Goal: Information Seeking & Learning: Check status

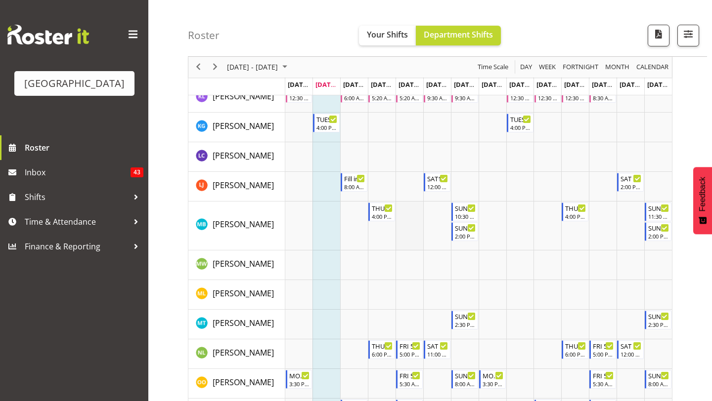
scroll to position [873, 0]
click at [458, 214] on div "10:30 AM - 1:30 PM" at bounding box center [465, 216] width 21 height 8
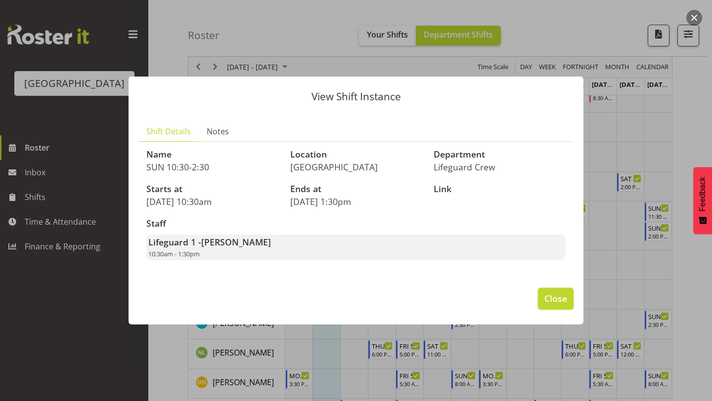
click at [557, 305] on button "Close" at bounding box center [556, 299] width 36 height 22
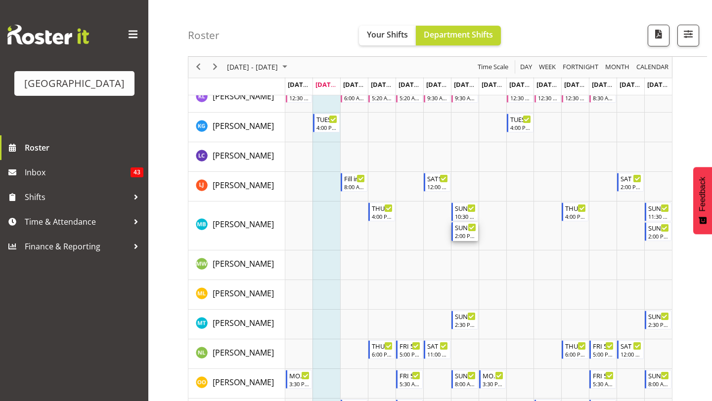
click at [462, 233] on div "2:00 PM - 6:00 PM" at bounding box center [465, 236] width 21 height 8
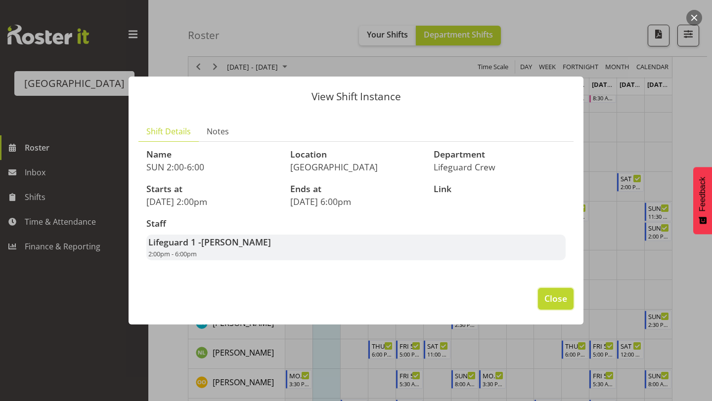
click at [556, 297] on span "Close" at bounding box center [555, 298] width 23 height 13
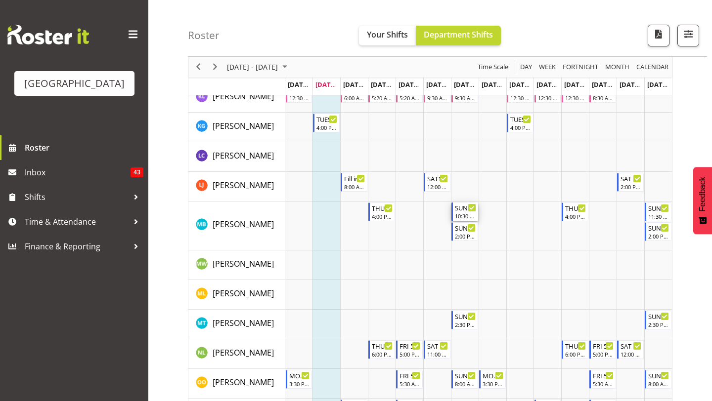
click at [462, 214] on div "10:30 AM - 1:30 PM" at bounding box center [465, 216] width 21 height 8
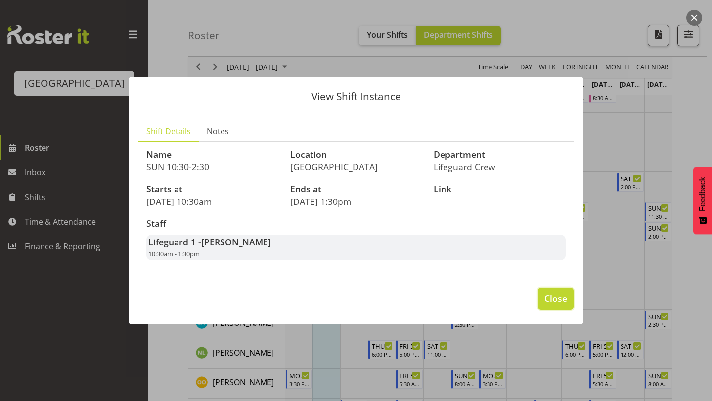
click at [544, 294] on span "Close" at bounding box center [555, 298] width 23 height 13
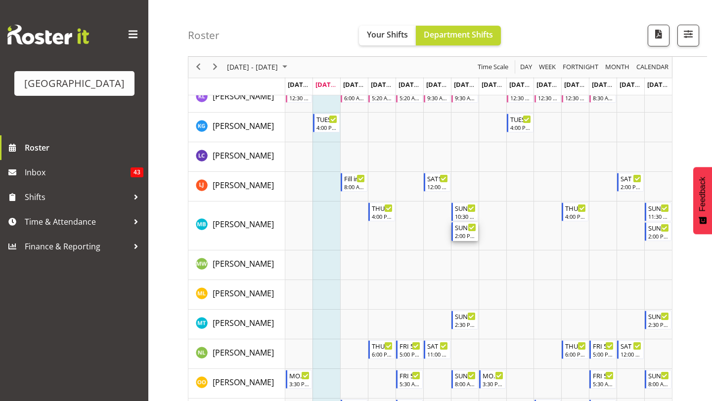
click at [461, 228] on div "SUN 2:00-6:00" at bounding box center [465, 227] width 21 height 10
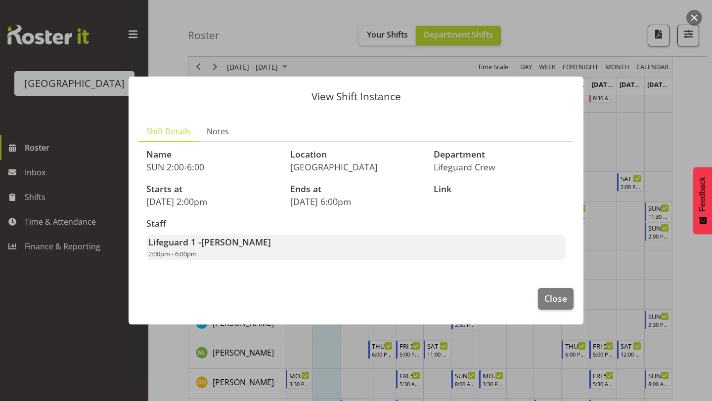
click at [191, 83] on header "View Shift Instance" at bounding box center [356, 94] width 455 height 35
click at [208, 130] on span "Notes" at bounding box center [218, 132] width 22 height 12
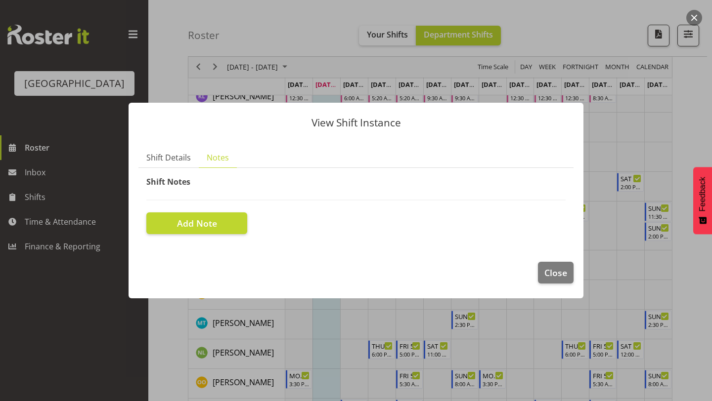
click at [176, 170] on section "Name SUN 2:00-6:00 Location [GEOGRAPHIC_DATA] Department Lifeguard Crew Starts …" at bounding box center [355, 205] width 435 height 74
click at [176, 158] on span "Shift Details" at bounding box center [168, 158] width 44 height 12
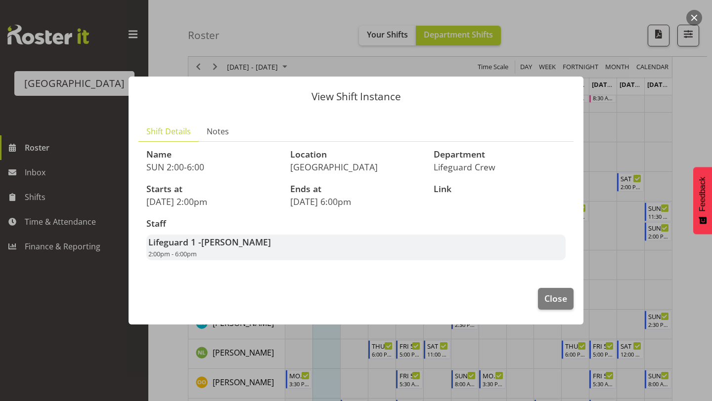
click at [380, 36] on div at bounding box center [356, 200] width 712 height 401
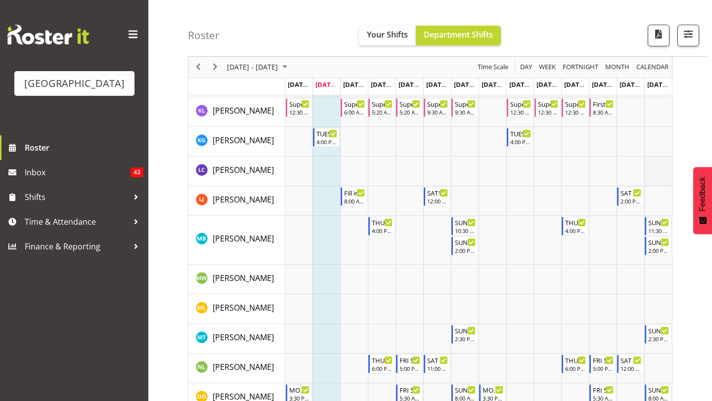
scroll to position [852, 0]
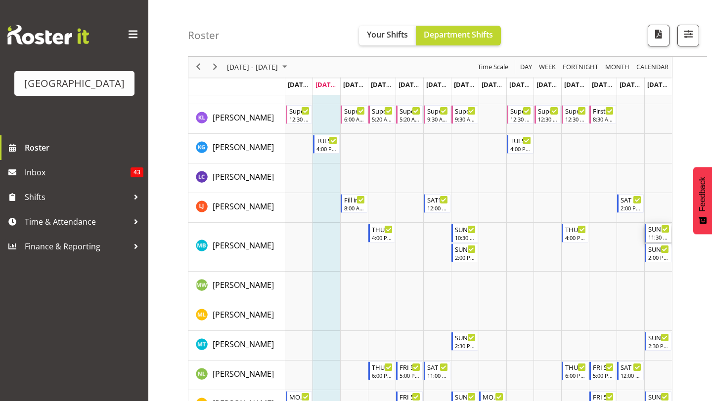
click at [653, 231] on div "SUN 11:30-2:30" at bounding box center [658, 229] width 21 height 10
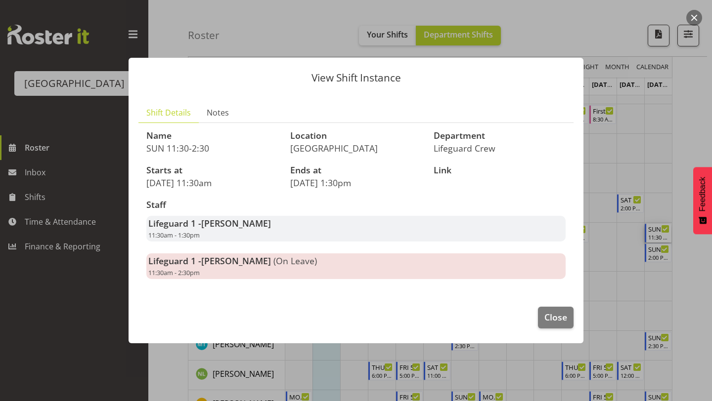
click at [609, 258] on div at bounding box center [356, 200] width 712 height 401
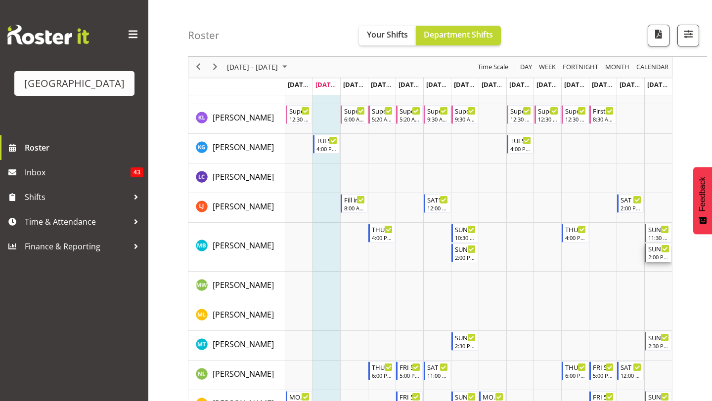
click at [651, 257] on div "2:00 PM - 6:00 PM" at bounding box center [658, 257] width 21 height 8
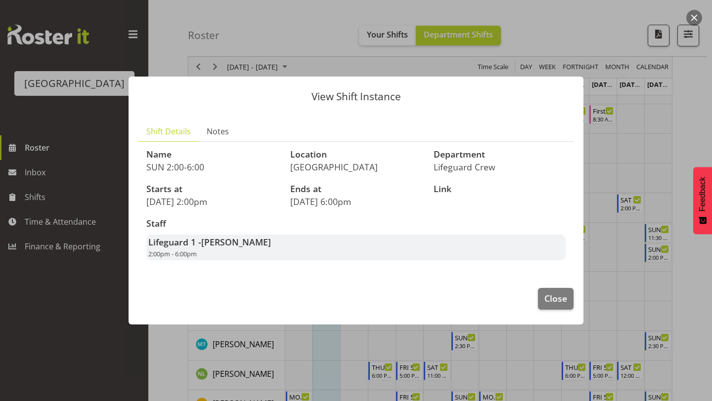
click at [637, 240] on div at bounding box center [356, 200] width 712 height 401
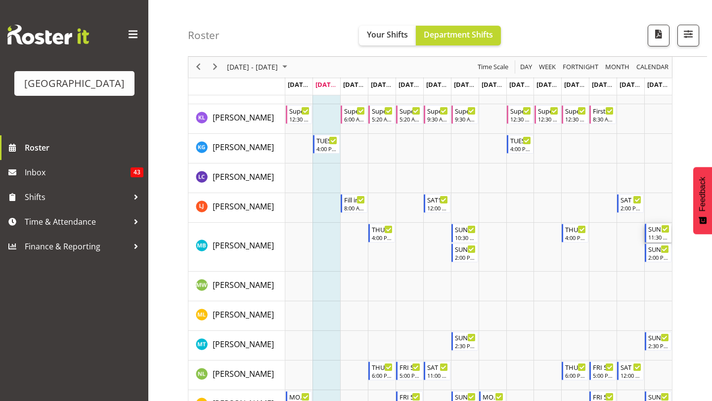
click at [654, 235] on div "11:30 AM - 1:30 PM" at bounding box center [658, 237] width 21 height 8
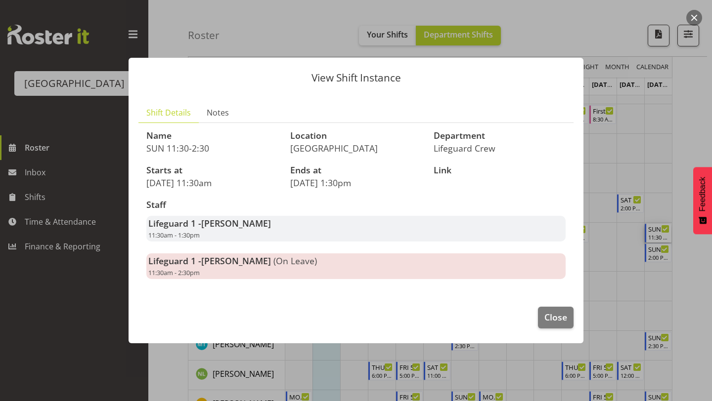
click at [552, 305] on footer "Close" at bounding box center [356, 320] width 455 height 46
click at [552, 312] on span "Close" at bounding box center [555, 317] width 23 height 13
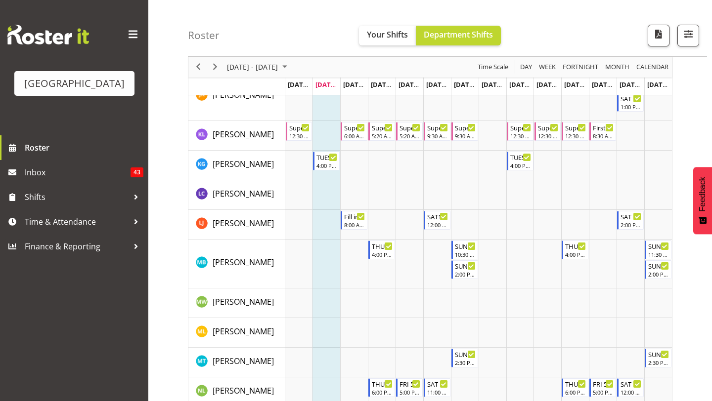
scroll to position [744, 0]
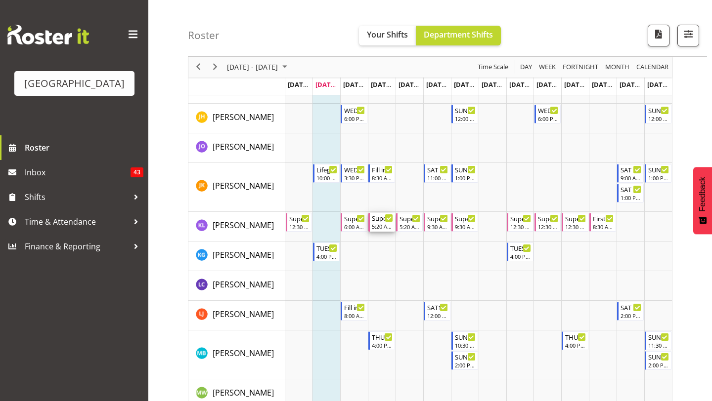
click at [382, 226] on div "5:20 AM - 2:20 PM" at bounding box center [382, 226] width 21 height 8
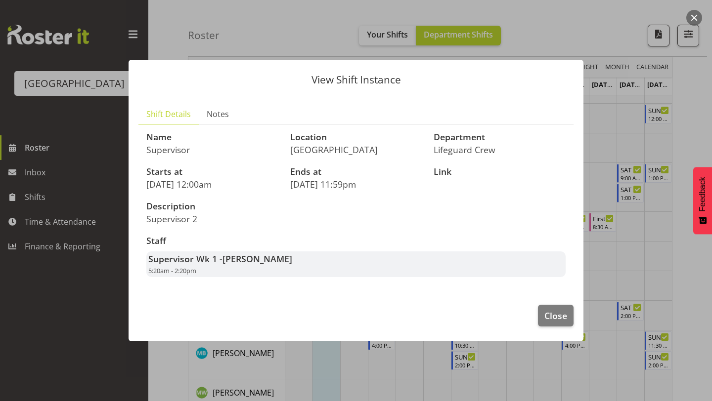
click at [398, 62] on header "View Shift Instance" at bounding box center [356, 77] width 455 height 35
click at [398, 54] on div "View Shift Instance Shift Details Notes Name Supervisor Location [GEOGRAPHIC_DA…" at bounding box center [356, 201] width 475 height 332
click at [393, 50] on div "View Shift Instance Shift Details Notes Name Supervisor Location [GEOGRAPHIC_DA…" at bounding box center [356, 201] width 475 height 332
click at [693, 15] on button "button" at bounding box center [694, 18] width 16 height 16
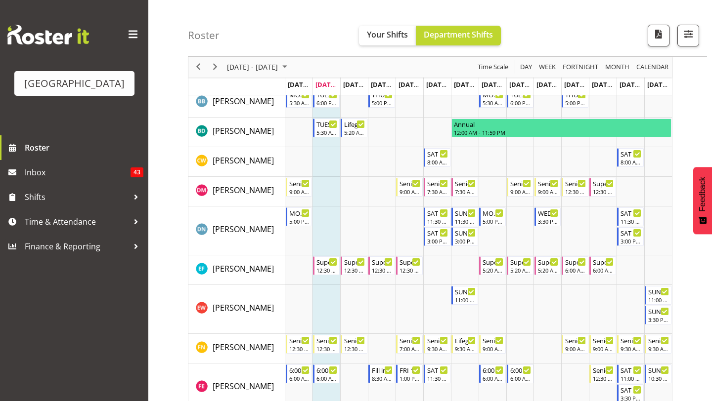
scroll to position [240, 0]
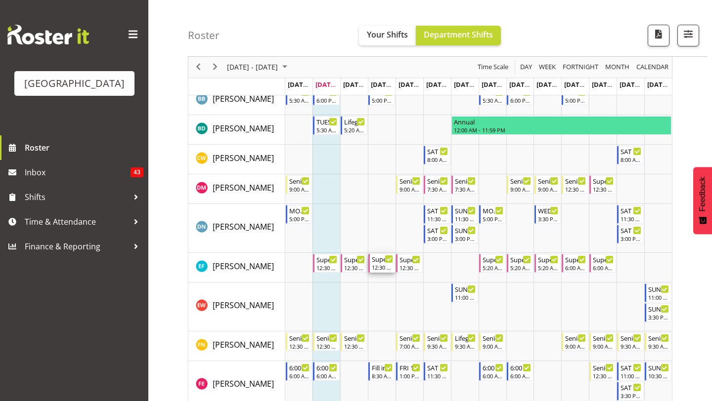
click at [381, 271] on div "Supervisor 12:30 PM - 9:30 PM" at bounding box center [382, 263] width 21 height 19
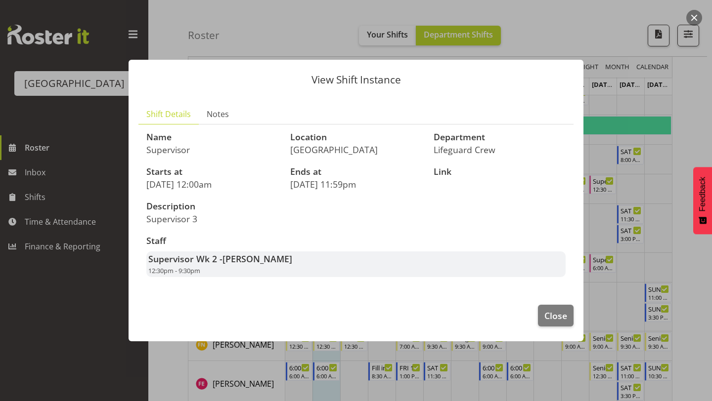
click at [693, 14] on button "button" at bounding box center [694, 18] width 16 height 16
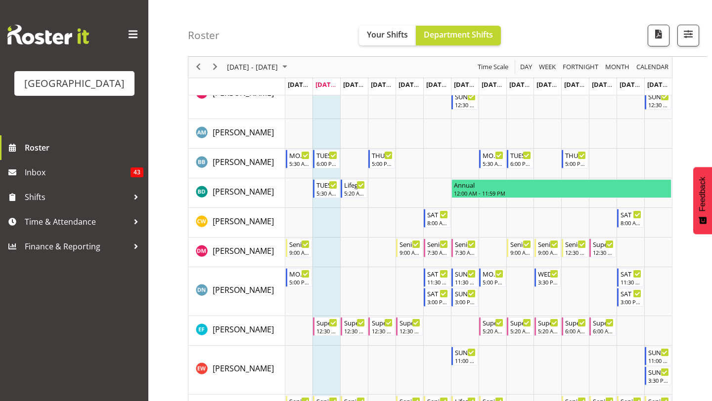
scroll to position [179, 0]
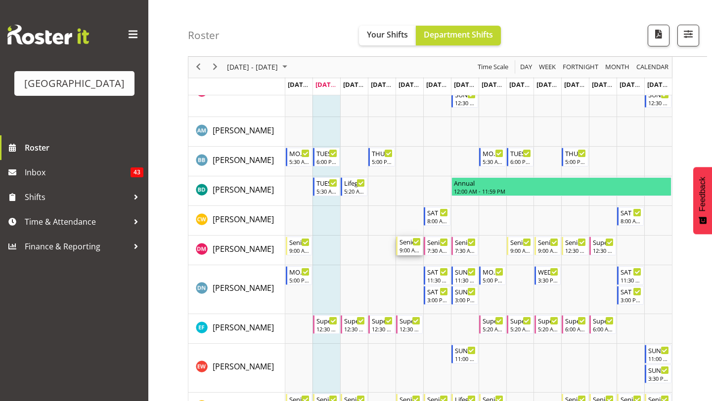
click at [407, 247] on div "9:00 AM - 6:00 PM" at bounding box center [409, 250] width 21 height 8
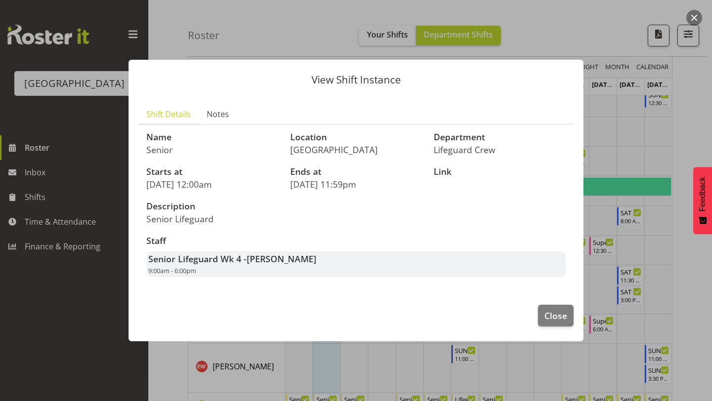
click at [693, 14] on button "button" at bounding box center [694, 18] width 16 height 16
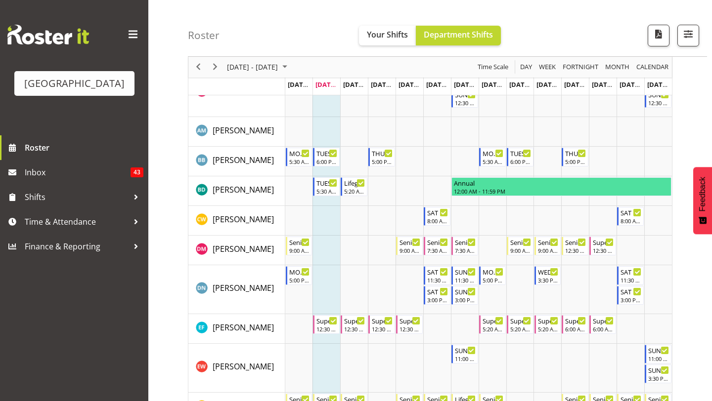
scroll to position [0, 0]
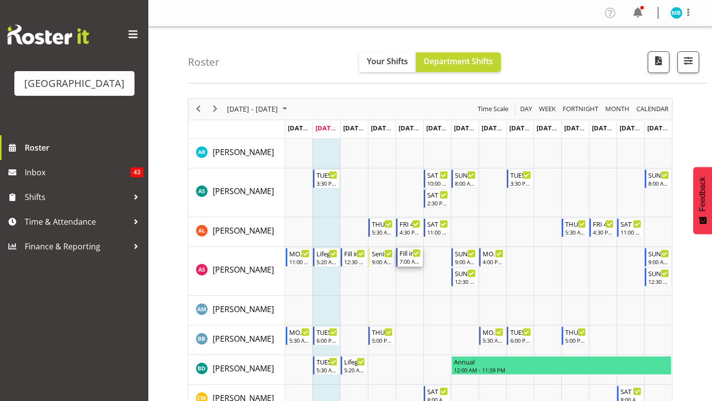
click at [405, 260] on div "7:00 AM - 4:00 PM" at bounding box center [409, 262] width 21 height 8
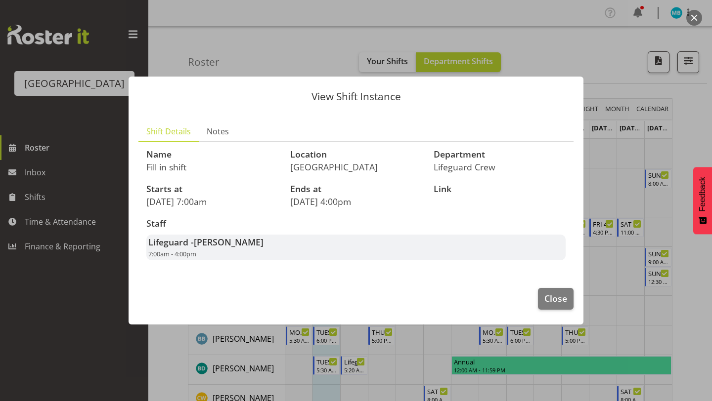
click at [569, 25] on div at bounding box center [356, 200] width 712 height 401
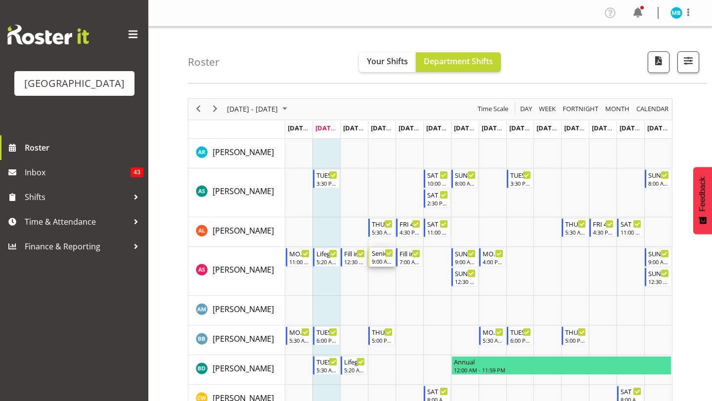
click at [384, 262] on div "9:00 AM - 6:00 PM" at bounding box center [382, 262] width 21 height 8
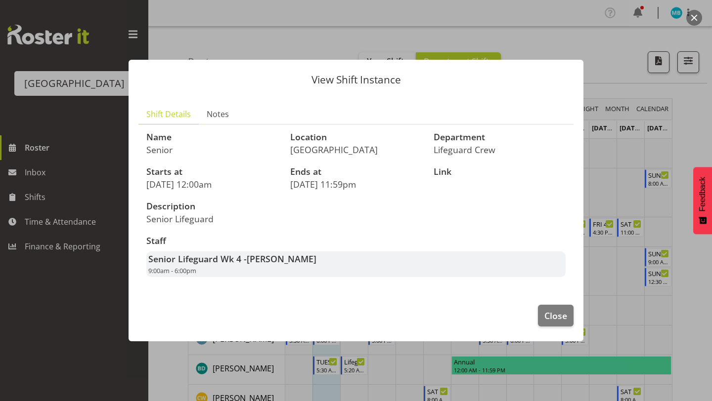
click at [697, 21] on button "button" at bounding box center [694, 18] width 16 height 16
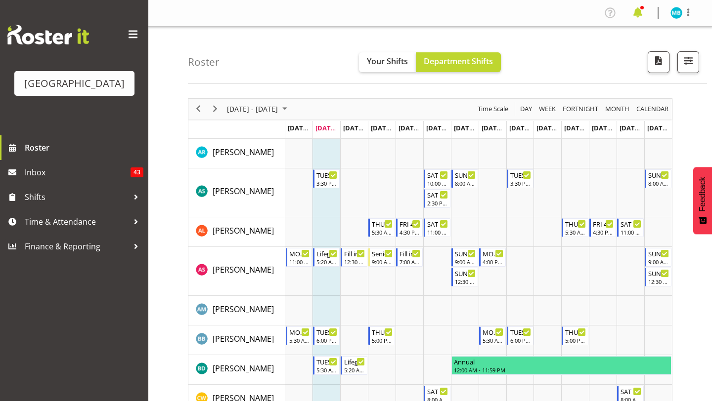
click at [644, 13] on span at bounding box center [638, 13] width 16 height 16
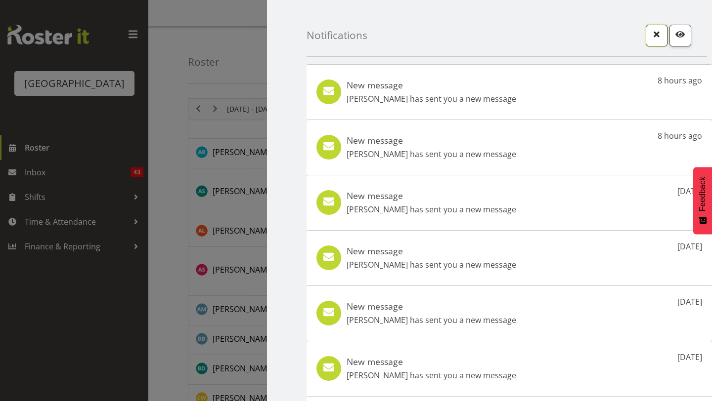
click at [663, 32] on span "button" at bounding box center [656, 34] width 13 height 13
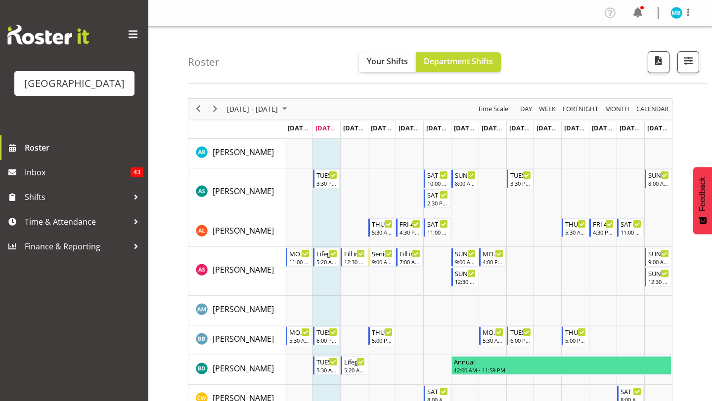
drag, startPoint x: 546, startPoint y: 162, endPoint x: 438, endPoint y: 114, distance: 118.2
drag, startPoint x: 422, startPoint y: 99, endPoint x: 503, endPoint y: 99, distance: 81.1
click at [503, 99] on div "[DATE] - [DATE] [DATE] Day Week Fortnight Month calendar Month Agenda Time Scale" at bounding box center [430, 109] width 484 height 21
drag, startPoint x: 694, startPoint y: 95, endPoint x: 630, endPoint y: 107, distance: 64.8
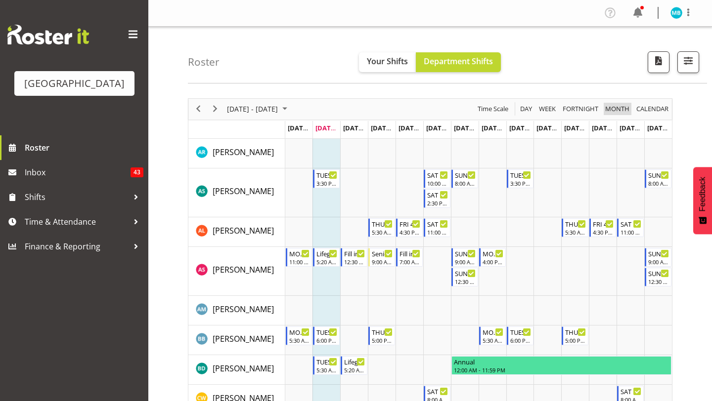
drag, startPoint x: 169, startPoint y: 95, endPoint x: 293, endPoint y: 130, distance: 128.8
drag, startPoint x: 176, startPoint y: 136, endPoint x: 257, endPoint y: 168, distance: 86.6
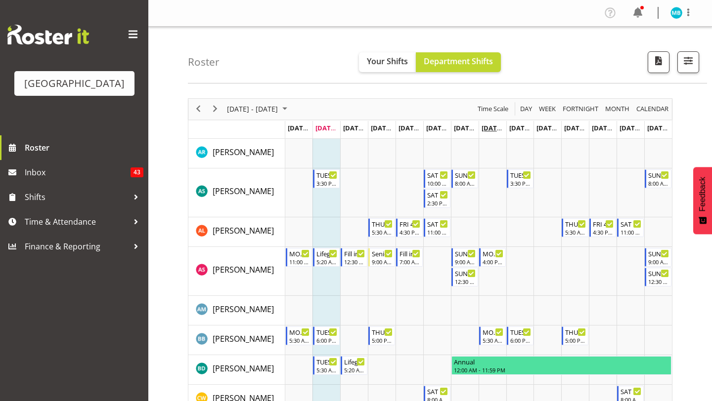
drag, startPoint x: 210, startPoint y: 151, endPoint x: 501, endPoint y: 125, distance: 292.9
drag, startPoint x: 682, startPoint y: 98, endPoint x: 556, endPoint y: 140, distance: 132.4
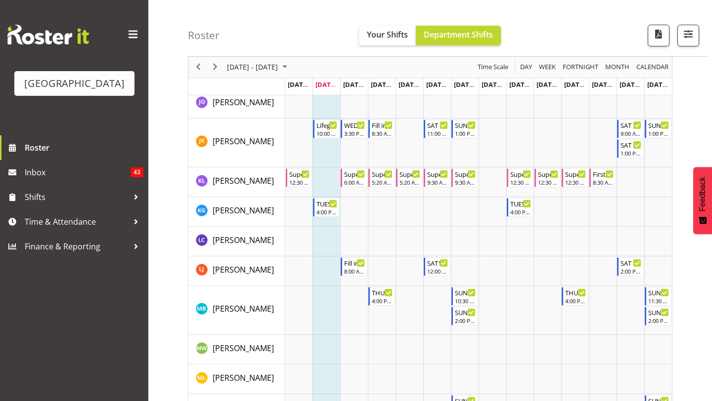
scroll to position [1262, 0]
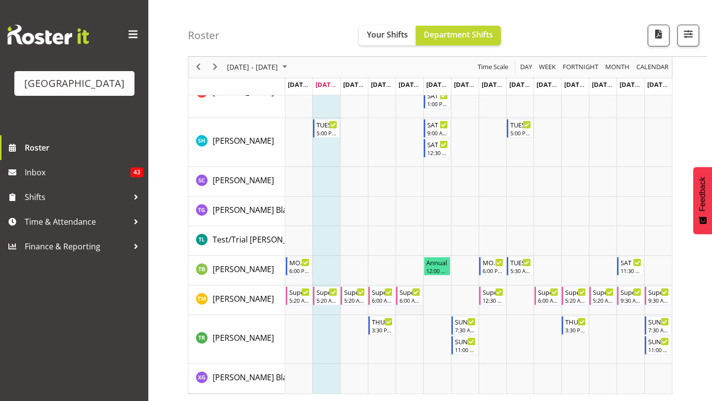
drag, startPoint x: 153, startPoint y: 378, endPoint x: 419, endPoint y: 285, distance: 282.1
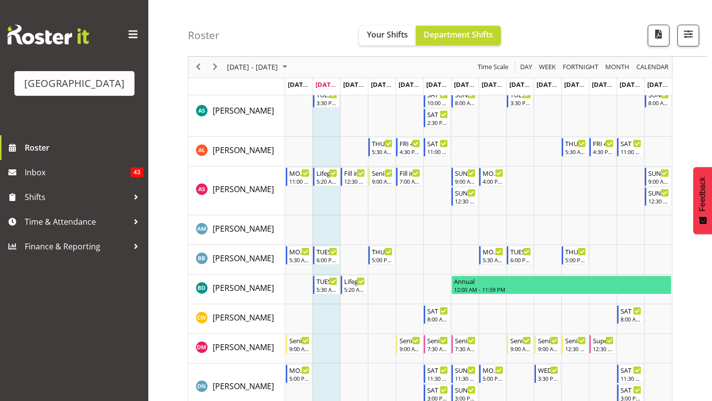
scroll to position [0, 0]
